Goal: Check status: Check status

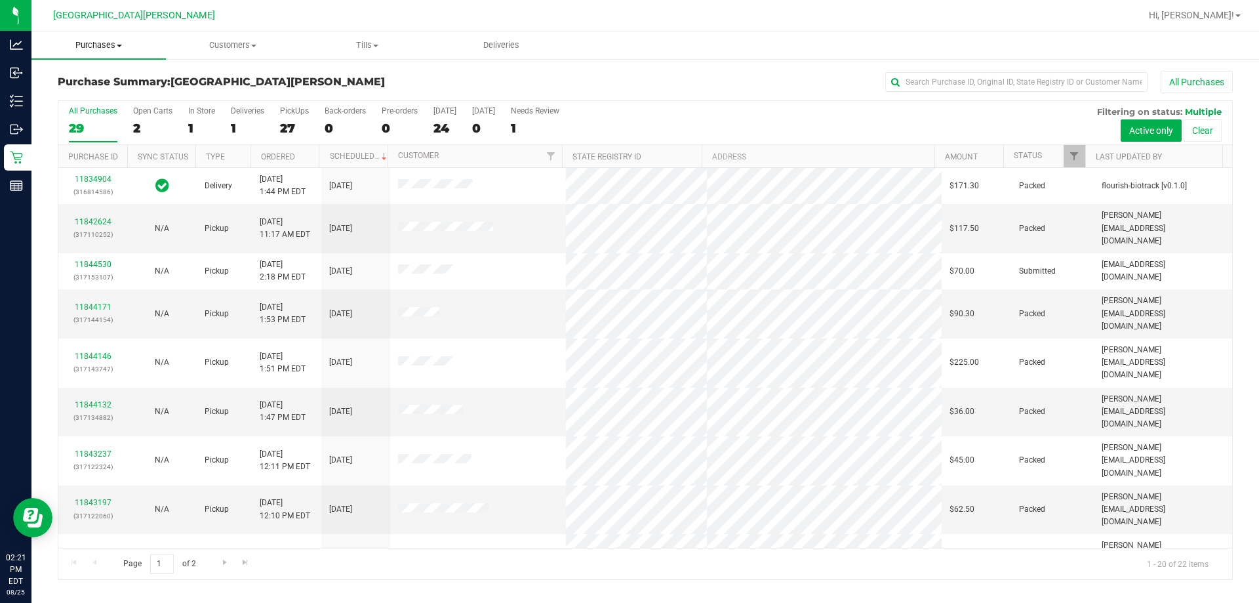
click at [105, 45] on span "Purchases" at bounding box center [98, 45] width 134 height 12
click at [54, 90] on span "Fulfillment" at bounding box center [71, 94] width 81 height 11
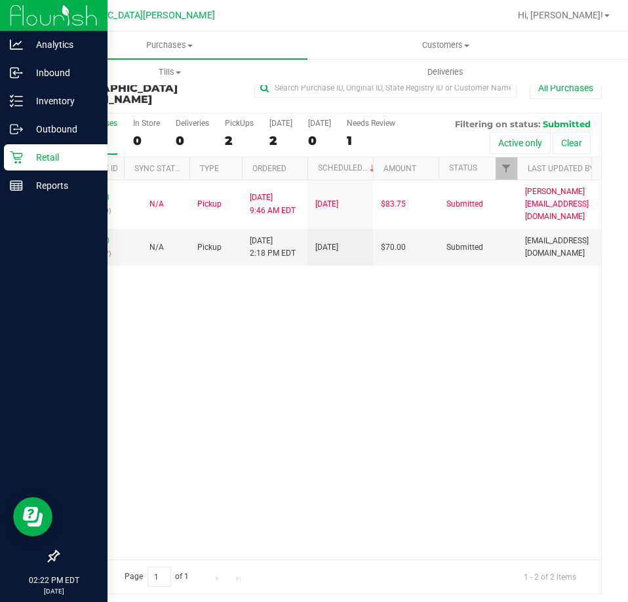
click at [20, 159] on icon at bounding box center [16, 157] width 13 height 13
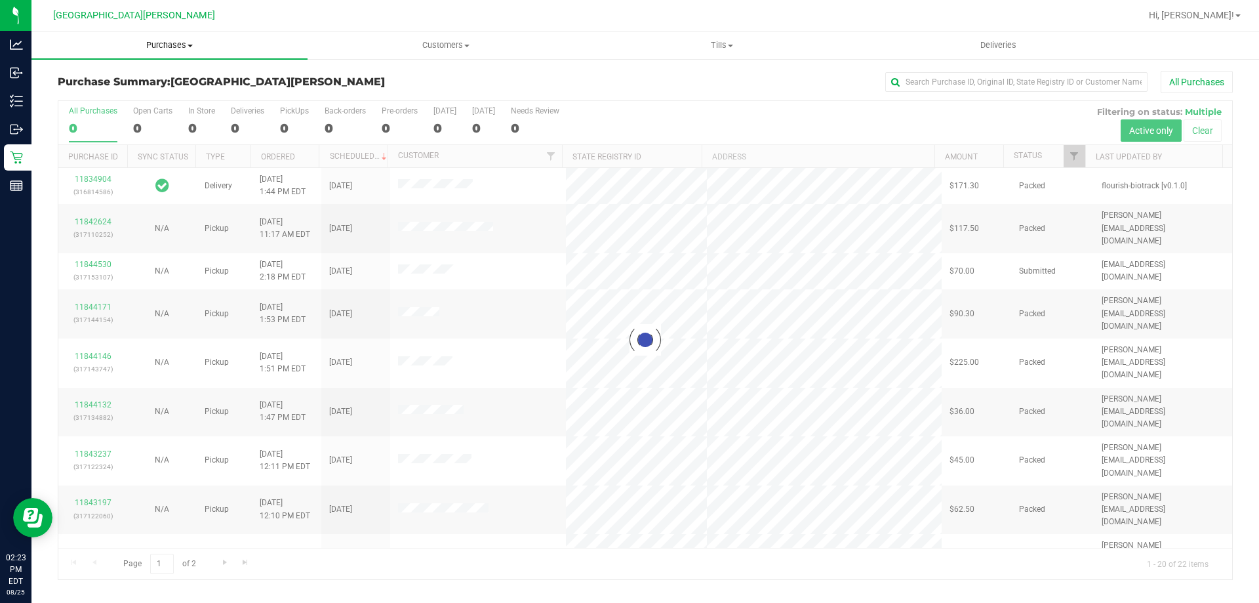
click at [174, 39] on span "Purchases" at bounding box center [169, 45] width 276 height 12
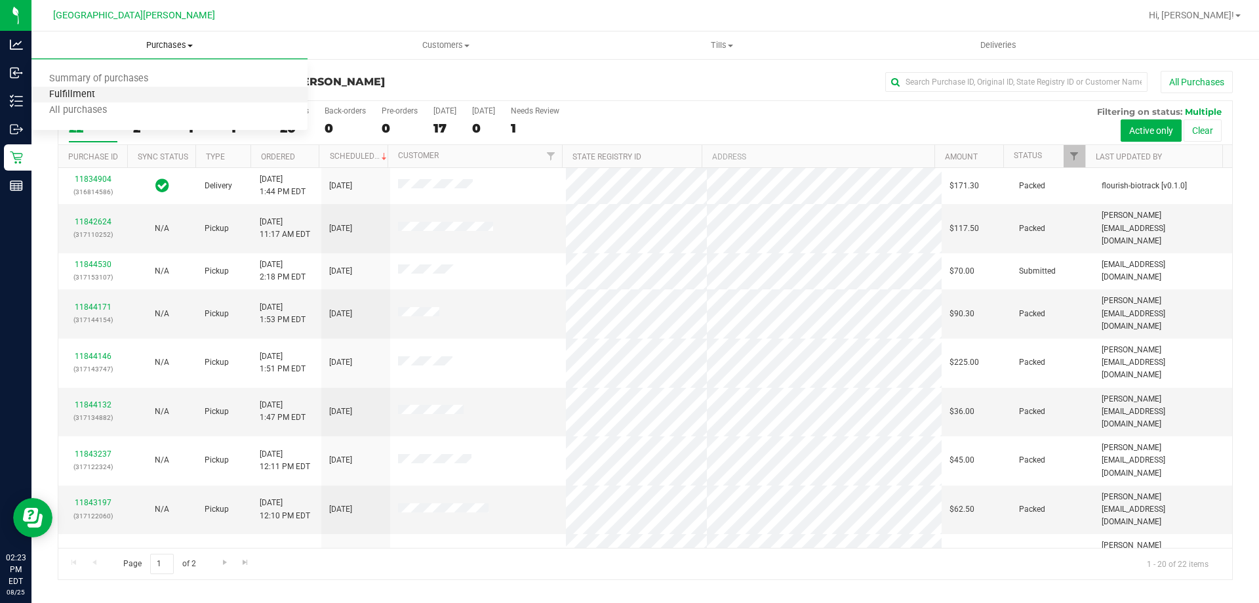
click at [110, 90] on span "Fulfillment" at bounding box center [71, 94] width 81 height 11
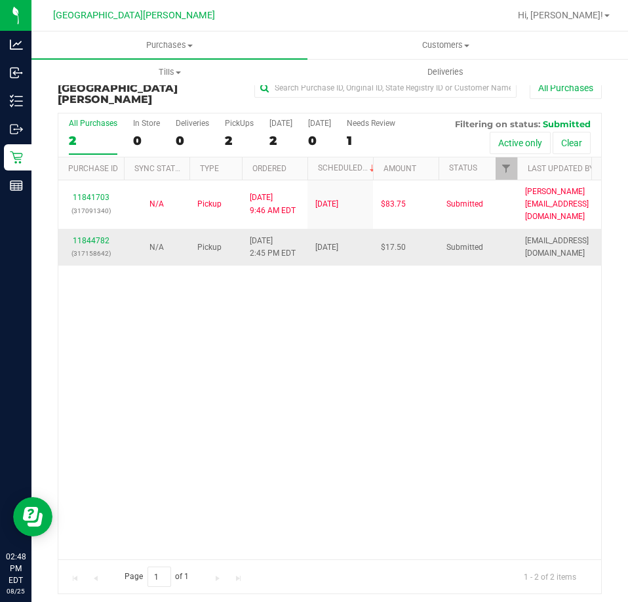
click at [95, 235] on div "11844782 (317158642)" at bounding box center [91, 247] width 50 height 25
click at [95, 236] on link "11844782" at bounding box center [91, 240] width 37 height 9
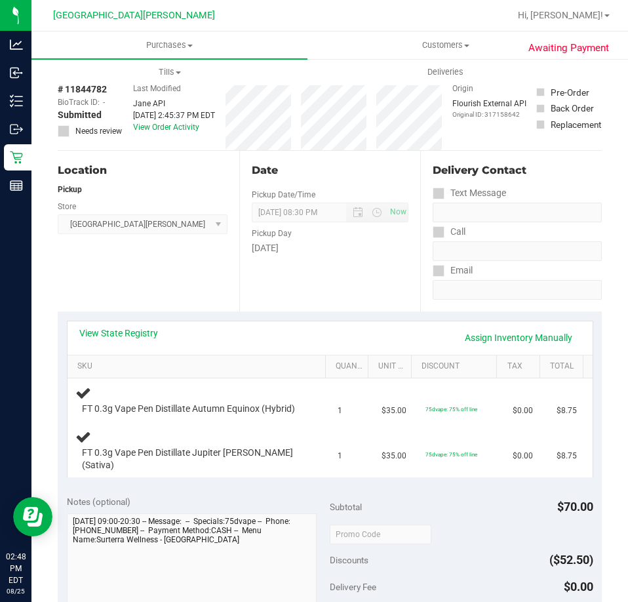
scroll to position [66, 0]
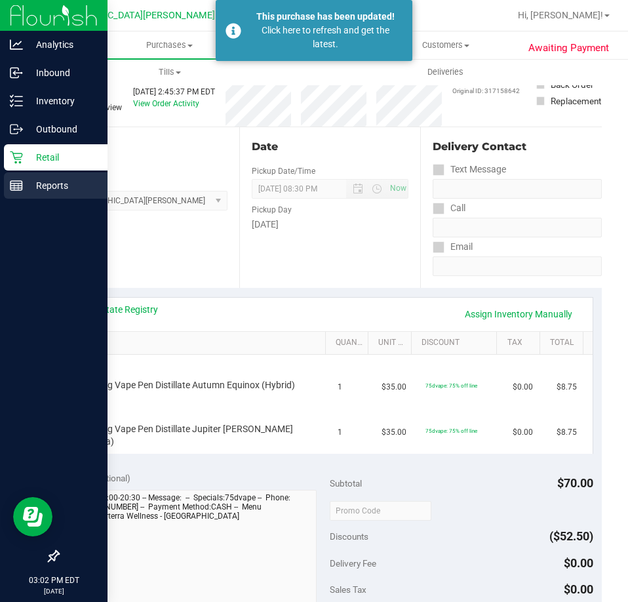
click at [46, 184] on p "Reports" at bounding box center [62, 186] width 79 height 16
